Goal: Task Accomplishment & Management: Use online tool/utility

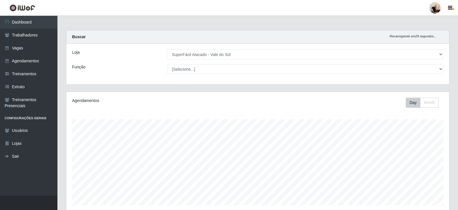
select select "502"
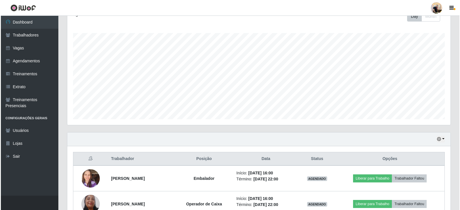
scroll to position [146, 0]
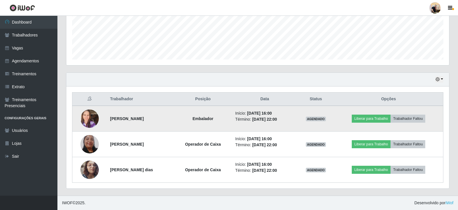
click at [88, 115] on img at bounding box center [89, 118] width 18 height 24
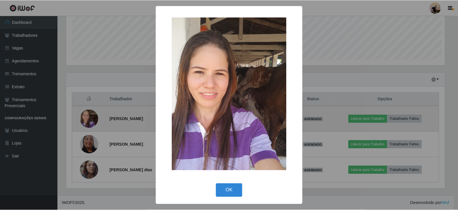
scroll to position [119, 380]
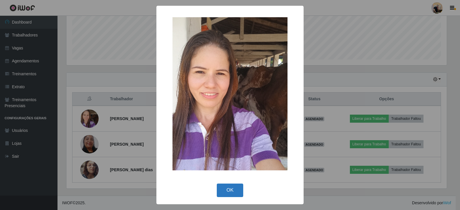
click at [237, 190] on button "OK" at bounding box center [230, 191] width 27 height 14
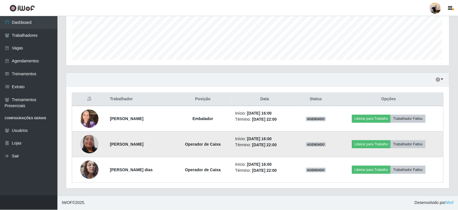
scroll to position [119, 383]
click at [84, 143] on img at bounding box center [89, 144] width 18 height 39
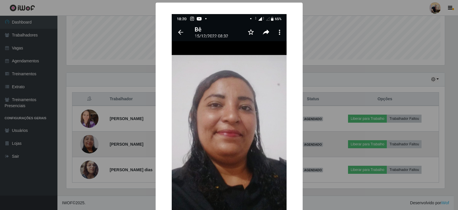
scroll to position [119, 380]
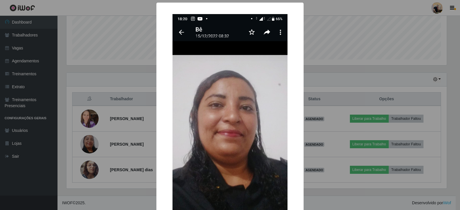
click at [384, 182] on div "× OK Cancel" at bounding box center [230, 105] width 460 height 210
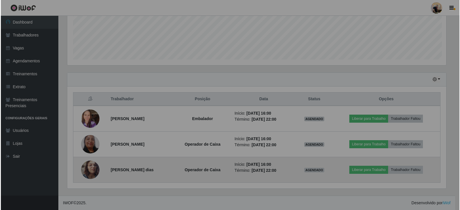
scroll to position [119, 383]
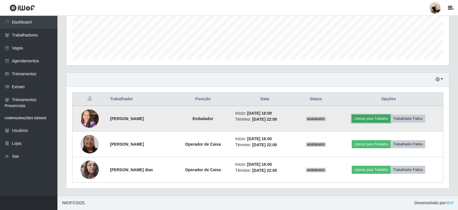
click at [379, 121] on button "Liberar para Trabalho" at bounding box center [371, 119] width 39 height 8
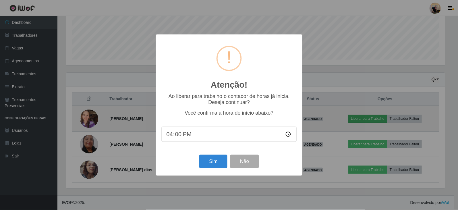
scroll to position [119, 380]
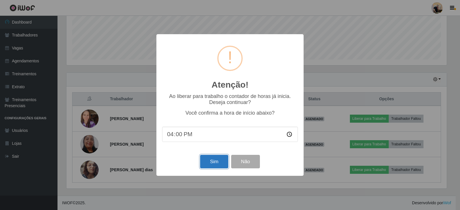
click at [205, 165] on button "Sim" at bounding box center [214, 162] width 28 height 14
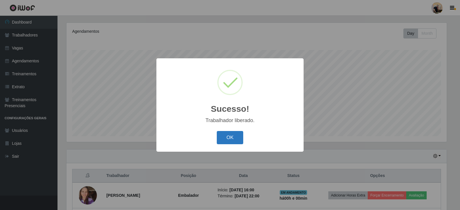
click at [240, 138] on button "OK" at bounding box center [230, 138] width 27 height 14
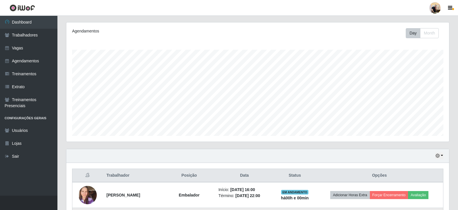
scroll to position [146, 0]
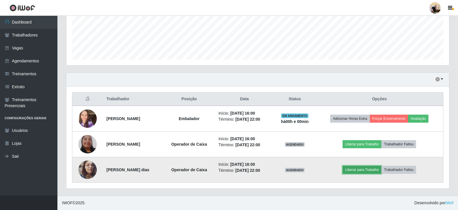
click at [361, 167] on button "Liberar para Trabalho" at bounding box center [362, 170] width 39 height 8
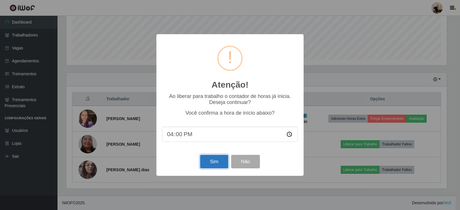
click at [218, 165] on button "Sim" at bounding box center [214, 162] width 28 height 14
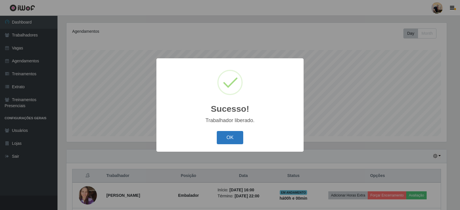
click at [236, 138] on button "OK" at bounding box center [230, 138] width 27 height 14
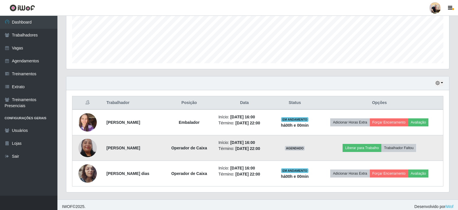
scroll to position [146, 0]
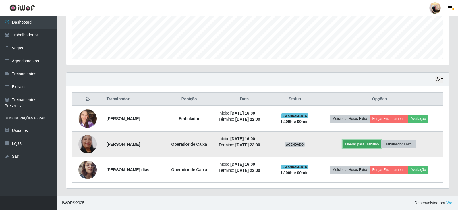
click at [355, 144] on button "Liberar para Trabalho" at bounding box center [362, 144] width 39 height 8
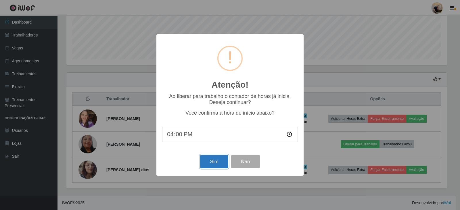
click at [227, 165] on button "Sim" at bounding box center [214, 162] width 28 height 14
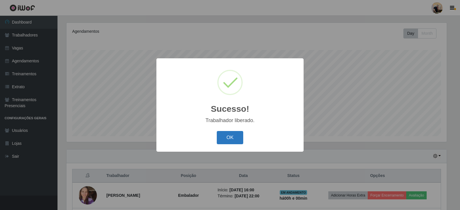
click at [241, 139] on button "OK" at bounding box center [230, 138] width 27 height 14
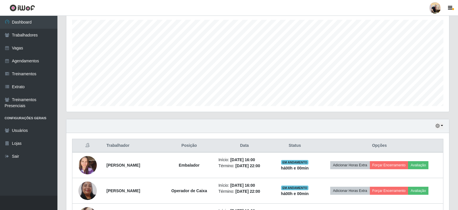
scroll to position [146, 0]
